Goal: Task Accomplishment & Management: Manage account settings

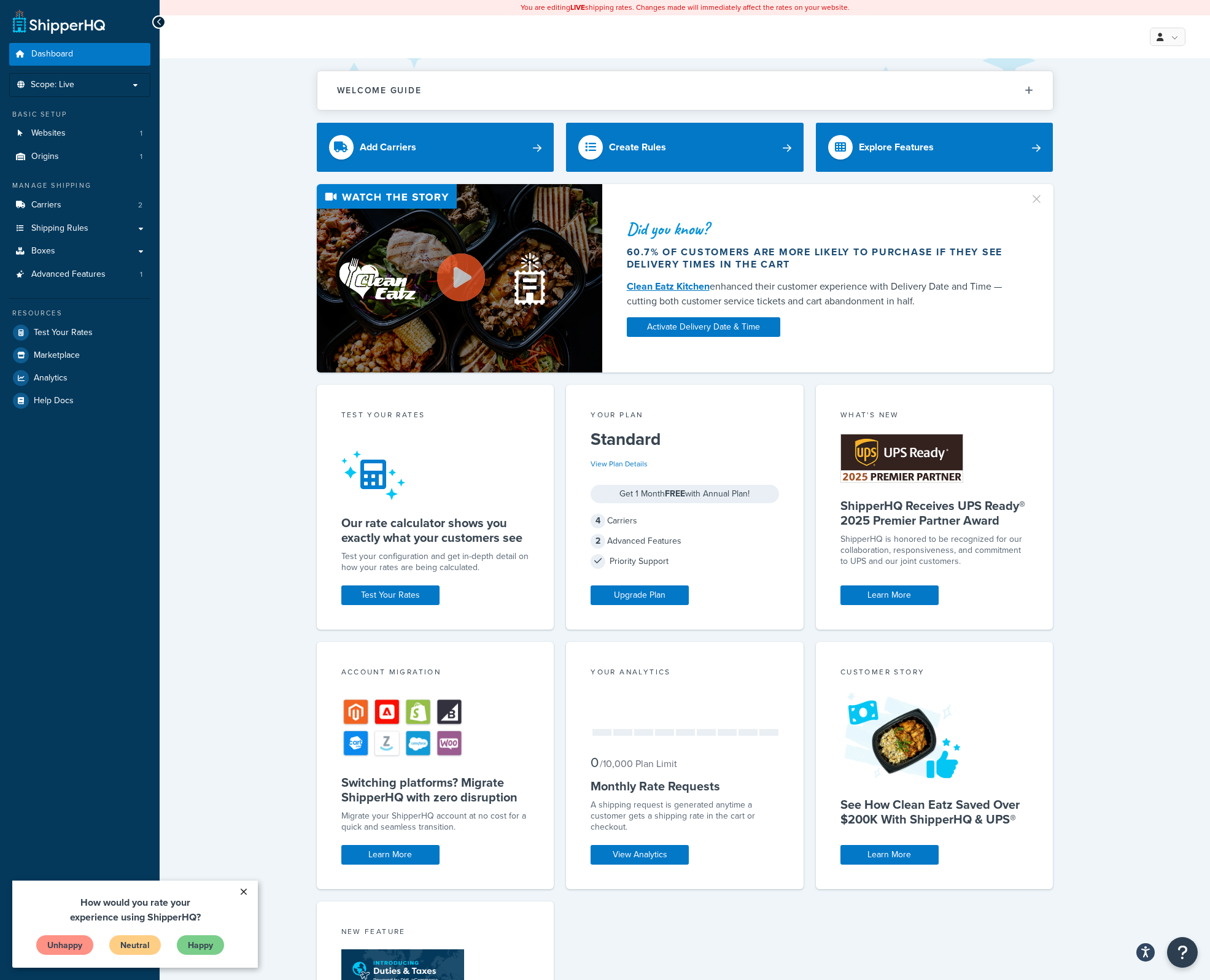
click at [244, 893] on link "×" at bounding box center [243, 891] width 21 height 22
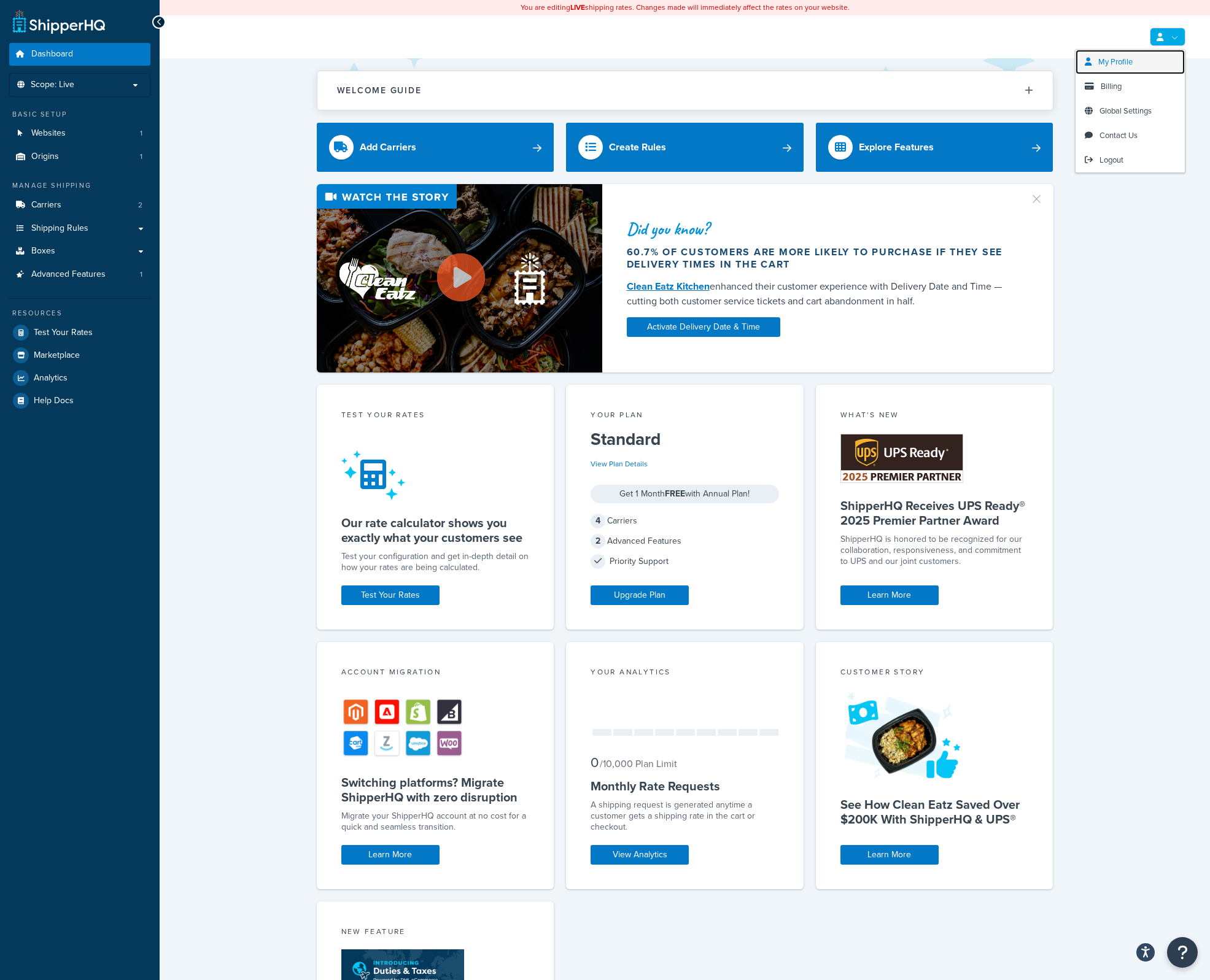
click at [1117, 60] on span "My Profile" at bounding box center [1115, 62] width 34 height 12
click at [1123, 61] on span "My Profile" at bounding box center [1115, 62] width 34 height 12
click at [1107, 60] on span "My Profile" at bounding box center [1115, 62] width 34 height 12
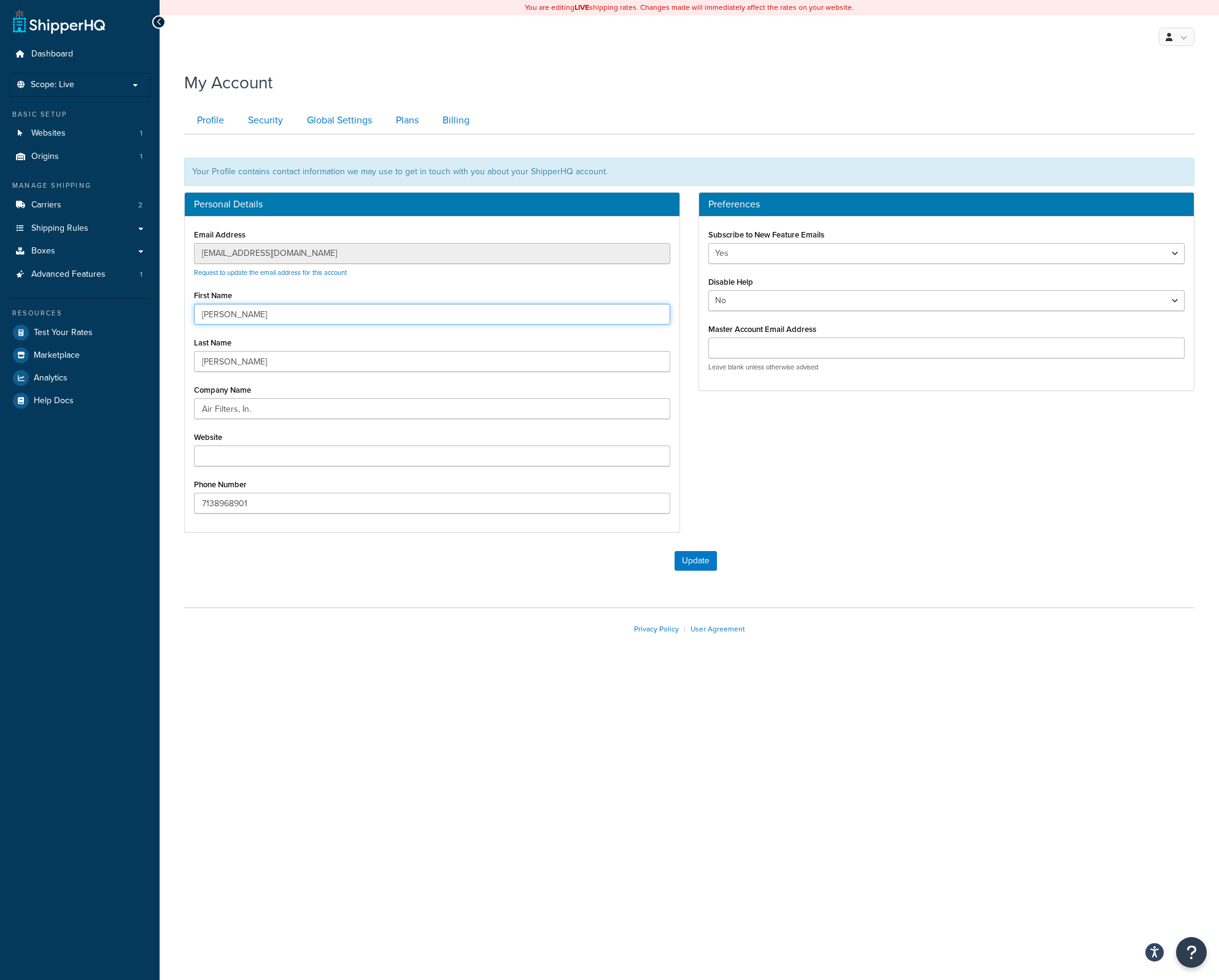
drag, startPoint x: 285, startPoint y: 315, endPoint x: 169, endPoint y: 305, distance: 116.4
click at [169, 305] on div "My Account Contact Us Send Us A Message Contact Information Name * Email * Comp…" at bounding box center [689, 372] width 1060 height 616
type input "Brandy"
type input "Sadler"
click at [519, 446] on input "Website" at bounding box center [432, 456] width 476 height 21
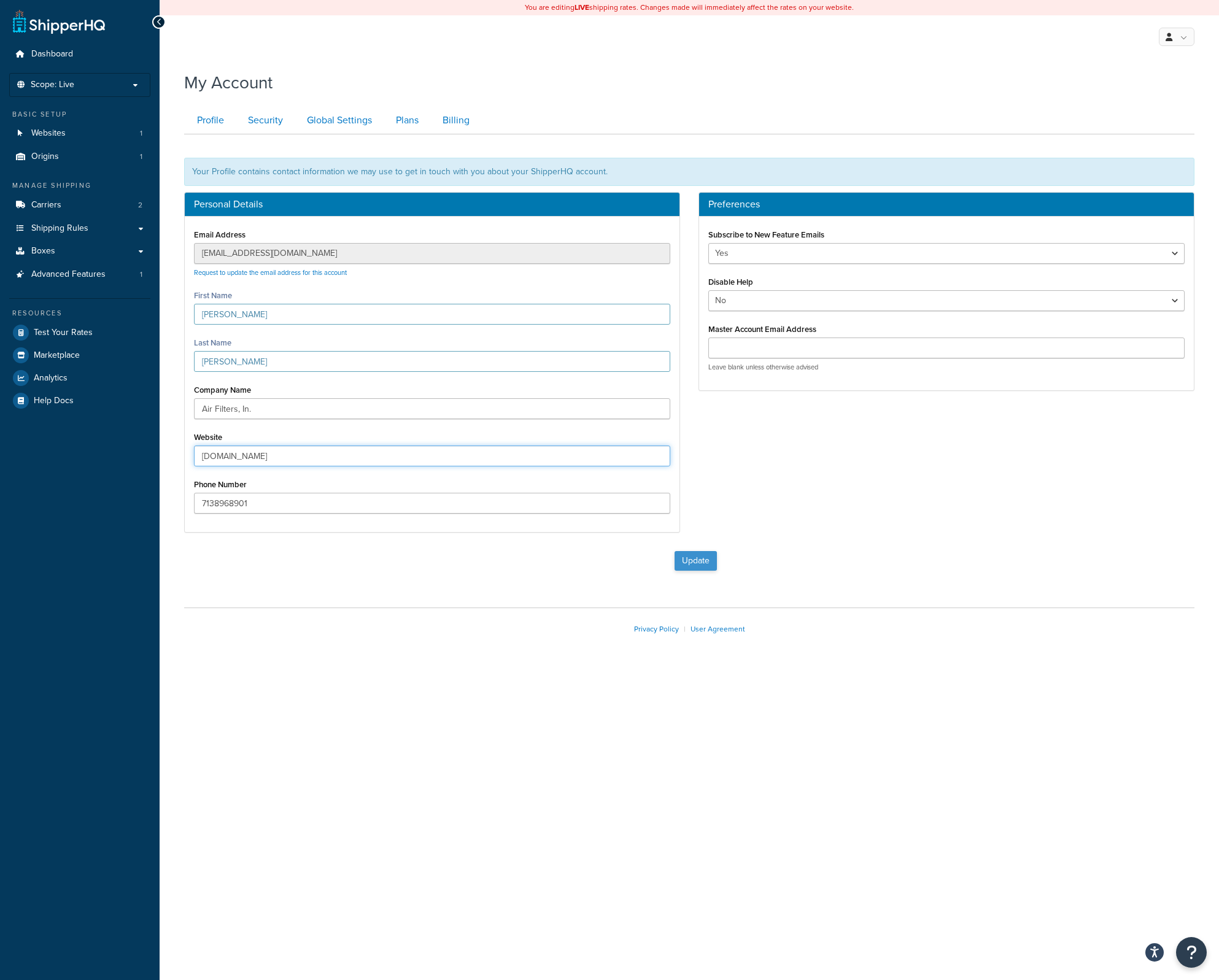
type input "www.airfilterusa.com"
click at [691, 563] on button "Update" at bounding box center [696, 560] width 42 height 20
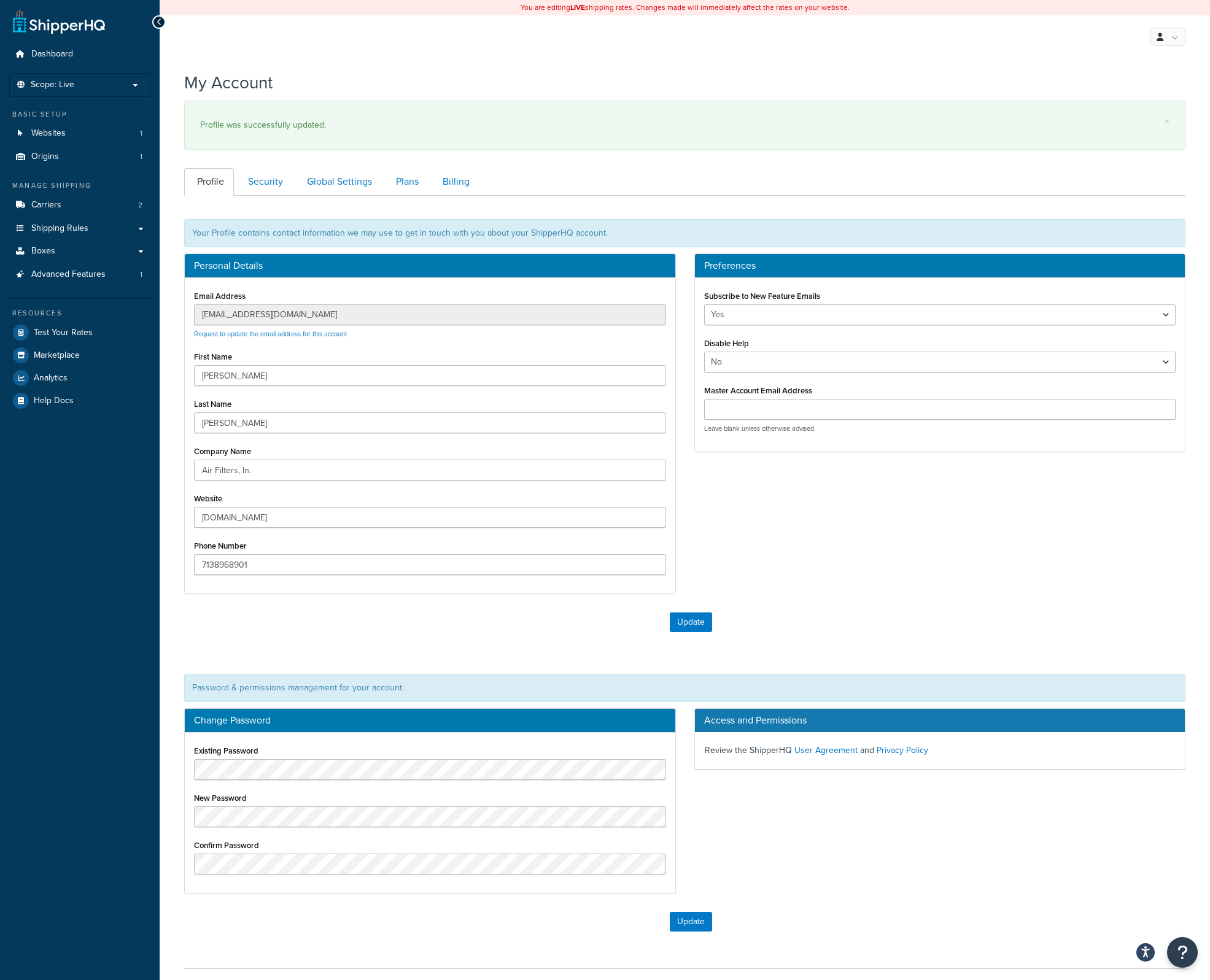
click at [999, 40] on div "My Profile Billing Global Settings Contact Us Logout" at bounding box center [684, 37] width 1050 height 43
